Goal: Use online tool/utility: Utilize a website feature to perform a specific function

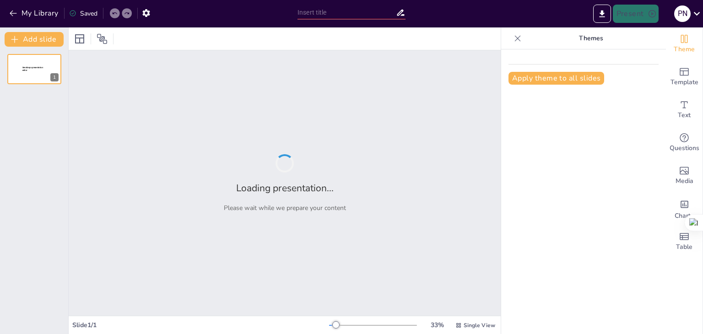
type input "New Sendsteps"
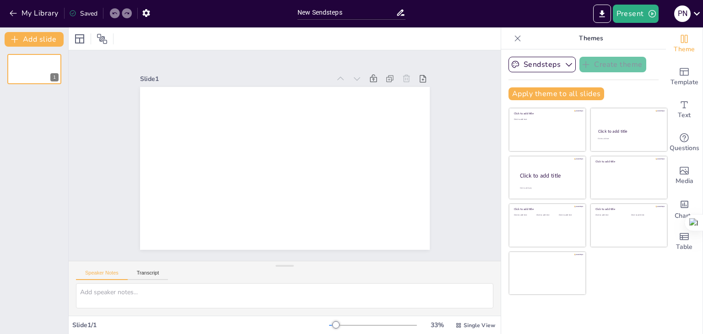
click at [513, 39] on icon at bounding box center [517, 38] width 9 height 9
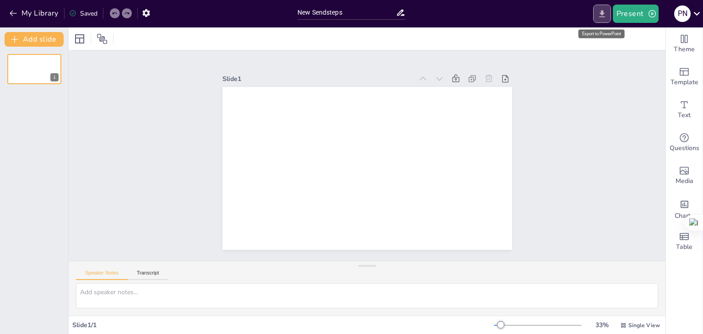
click at [601, 15] on icon "Export to PowerPoint" at bounding box center [602, 14] width 10 height 10
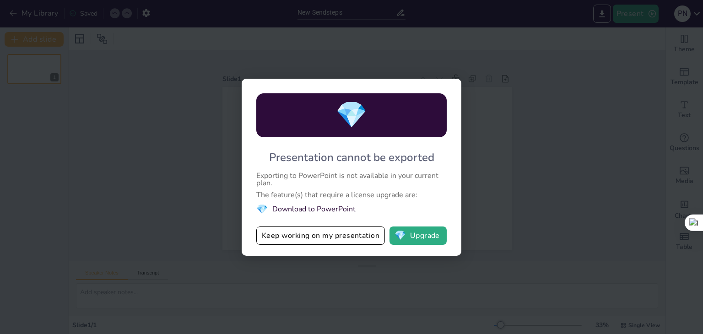
click at [554, 281] on div "💎 Presentation cannot be exported Exporting to PowerPoint is not available in y…" at bounding box center [351, 167] width 703 height 334
click at [339, 231] on button "Keep working on my presentation" at bounding box center [320, 235] width 129 height 18
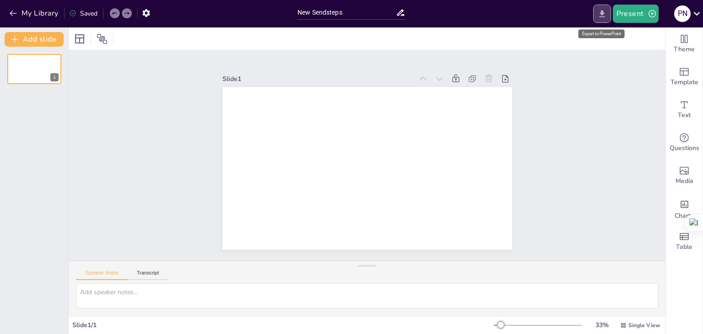
click at [602, 19] on button "Export to PowerPoint" at bounding box center [602, 14] width 18 height 18
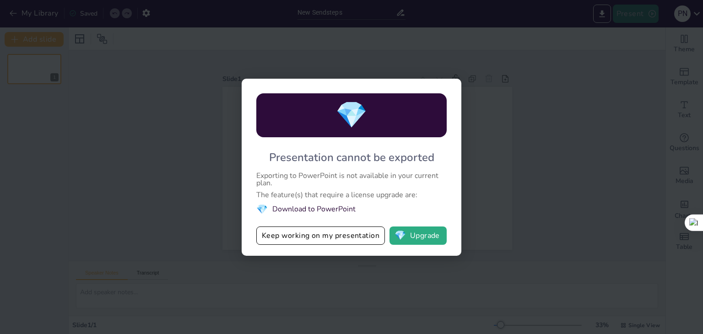
click at [623, 16] on div "💎 Presentation cannot be exported Exporting to PowerPoint is not available in y…" at bounding box center [351, 167] width 703 height 334
click at [324, 235] on button "Keep working on my presentation" at bounding box center [320, 235] width 129 height 18
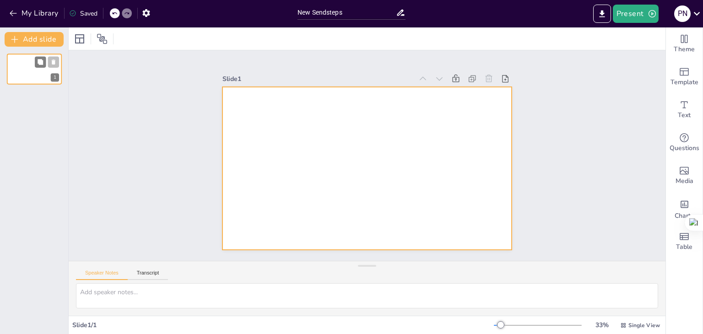
click at [22, 59] on div at bounding box center [34, 69] width 55 height 31
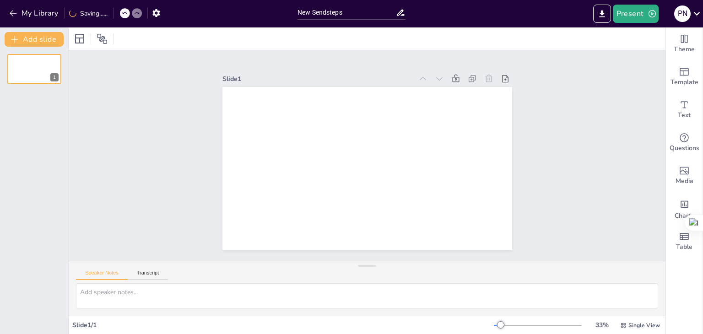
click at [21, 28] on div "Add slide 1" at bounding box center [34, 180] width 69 height 306
click at [401, 61] on div "Slide 1" at bounding box center [367, 155] width 323 height 245
click at [113, 105] on div "Slide 1" at bounding box center [367, 155] width 632 height 384
click at [120, 222] on div "Slide 1" at bounding box center [367, 155] width 597 height 210
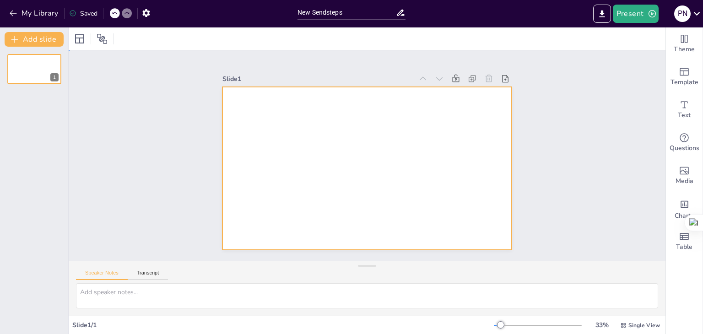
drag, startPoint x: 487, startPoint y: 189, endPoint x: 399, endPoint y: 318, distance: 156.1
click at [483, 194] on div at bounding box center [364, 168] width 317 height 219
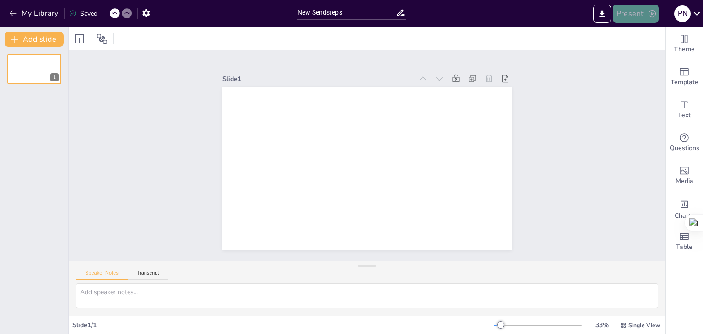
click at [643, 13] on button "Present" at bounding box center [636, 14] width 46 height 18
